Goal: Find specific page/section: Find specific page/section

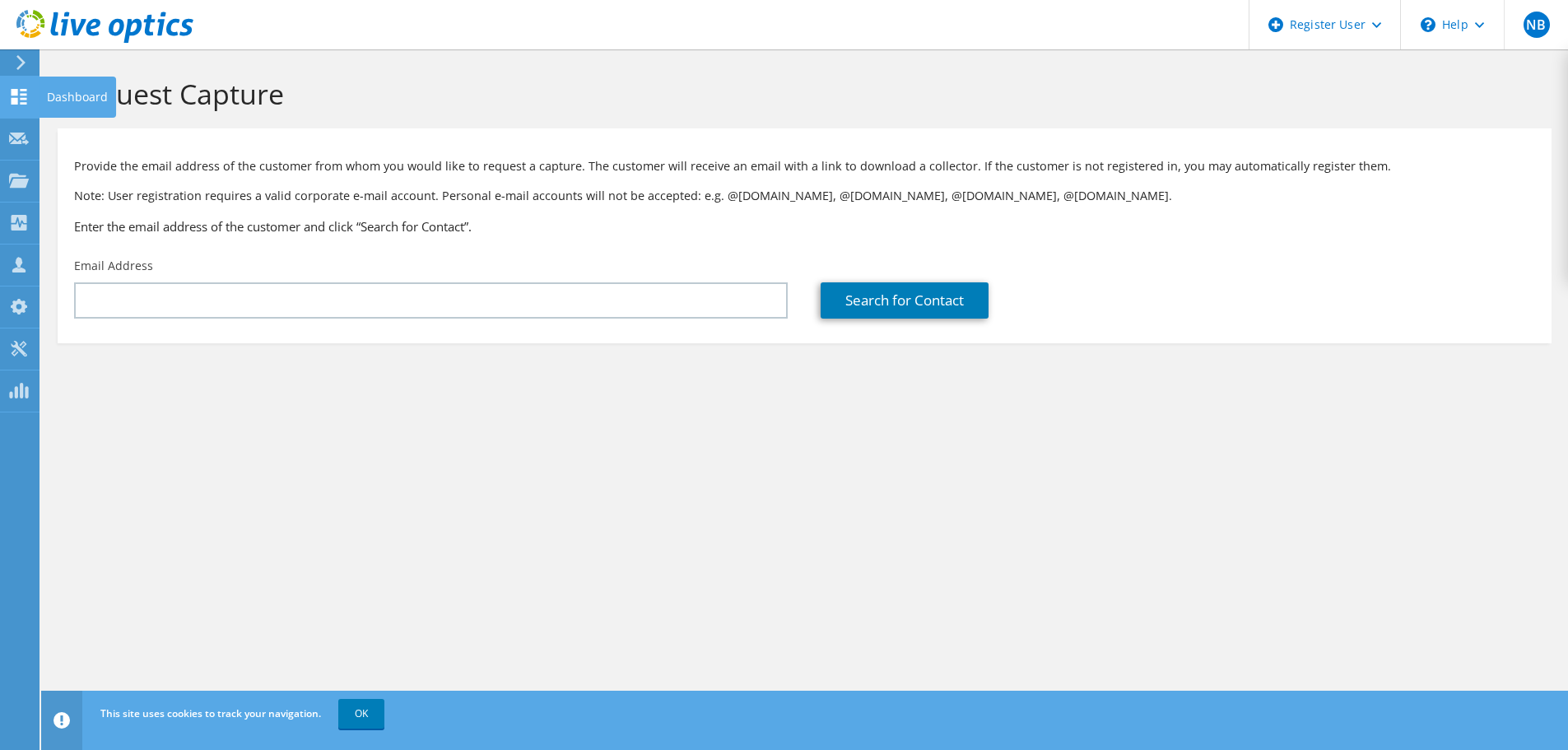
click at [23, 101] on icon at bounding box center [18, 97] width 20 height 15
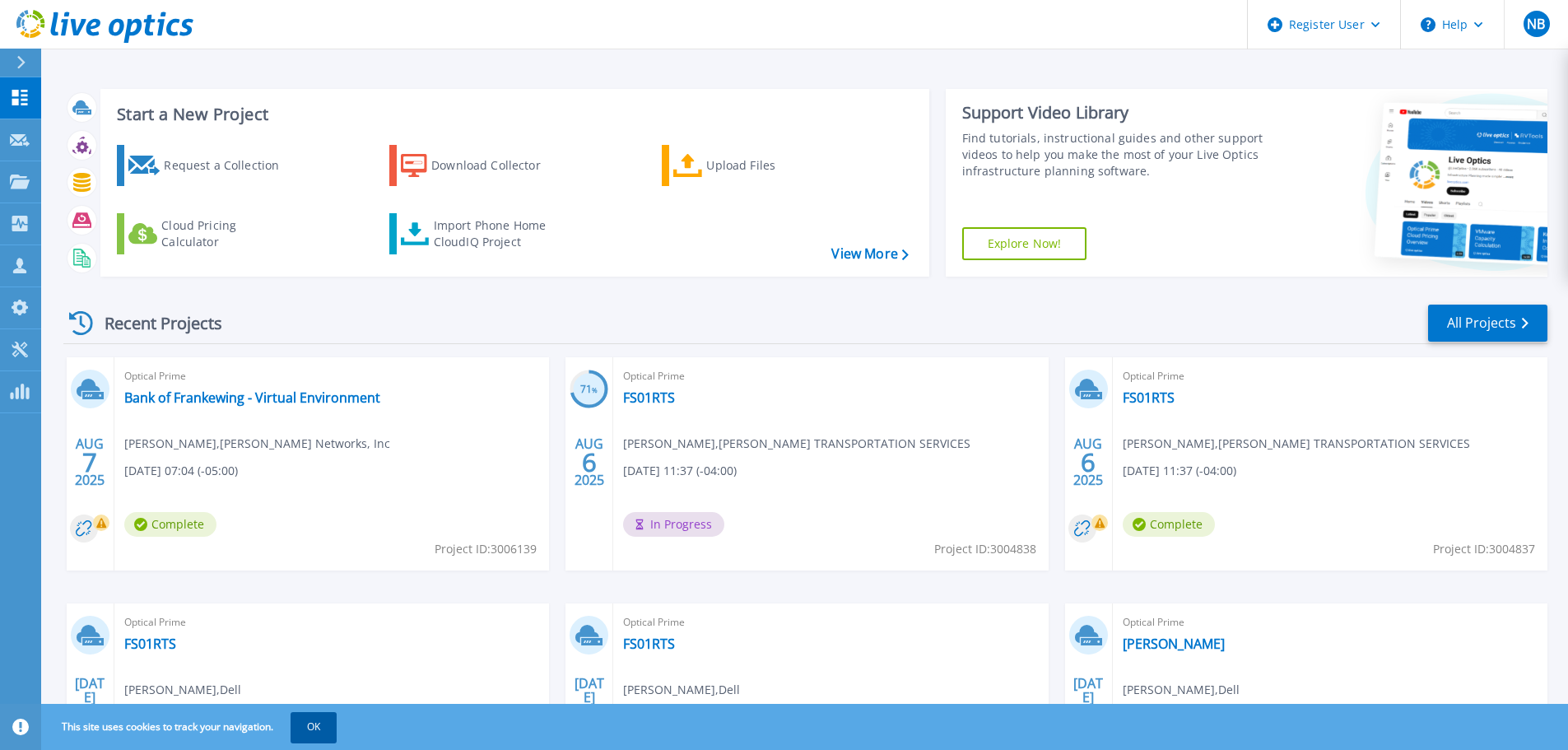
click at [312, 721] on button "OK" at bounding box center [313, 726] width 46 height 30
